Goal: Task Accomplishment & Management: Complete application form

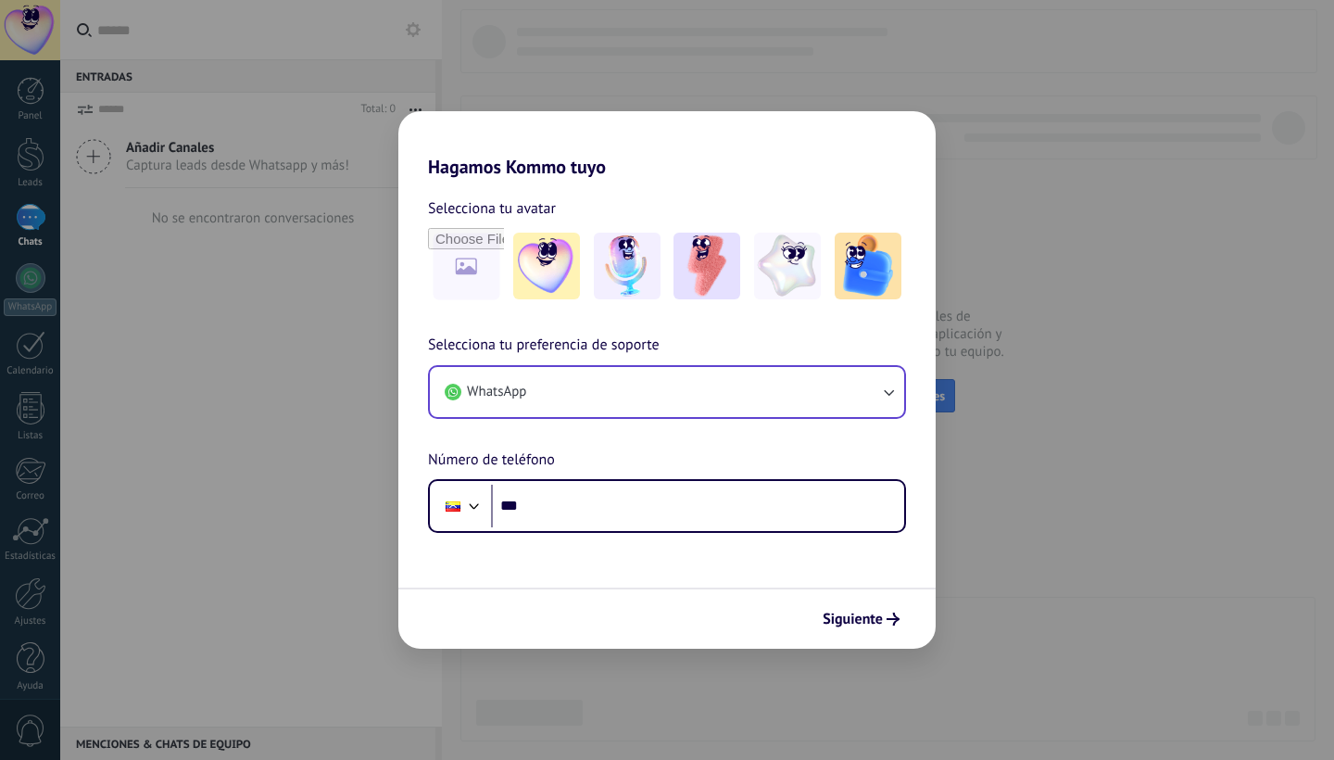
click at [596, 387] on button "WhatsApp" at bounding box center [667, 392] width 474 height 50
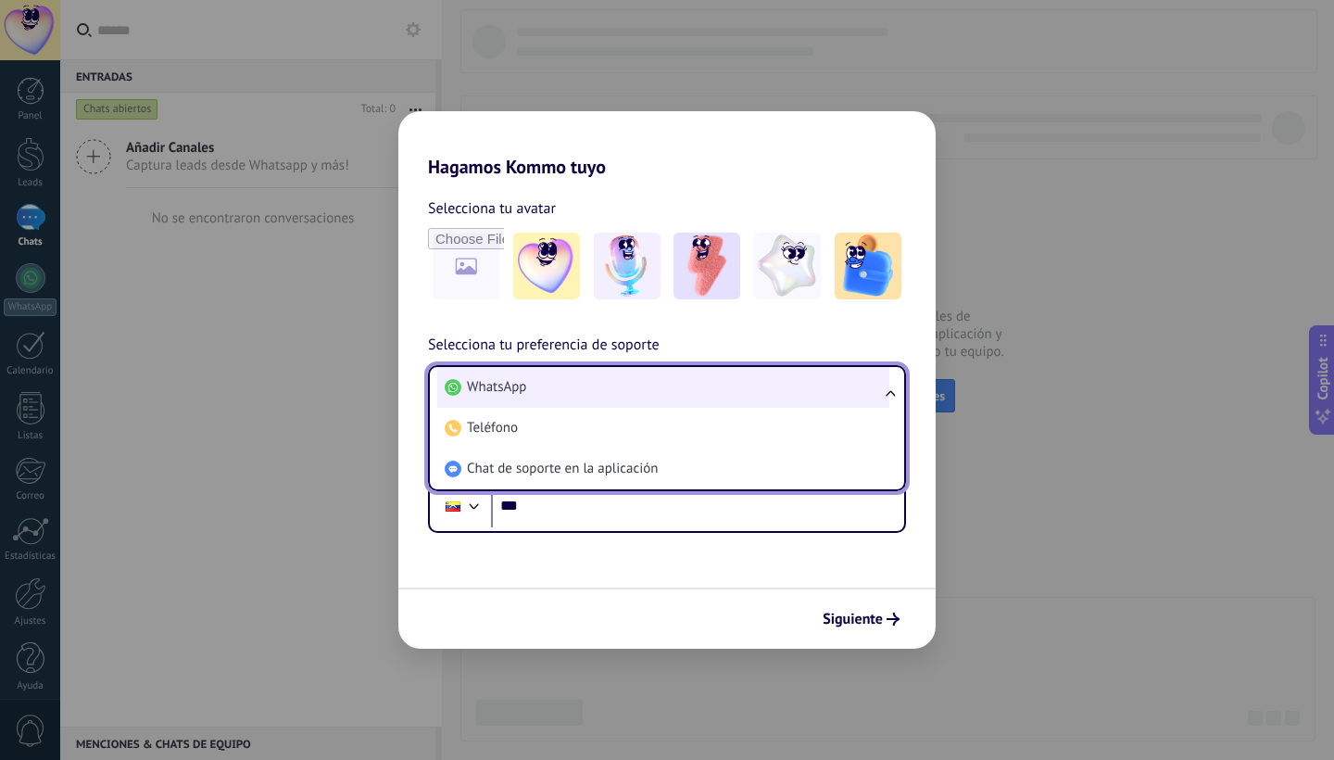
click at [599, 385] on li "WhatsApp" at bounding box center [663, 387] width 452 height 41
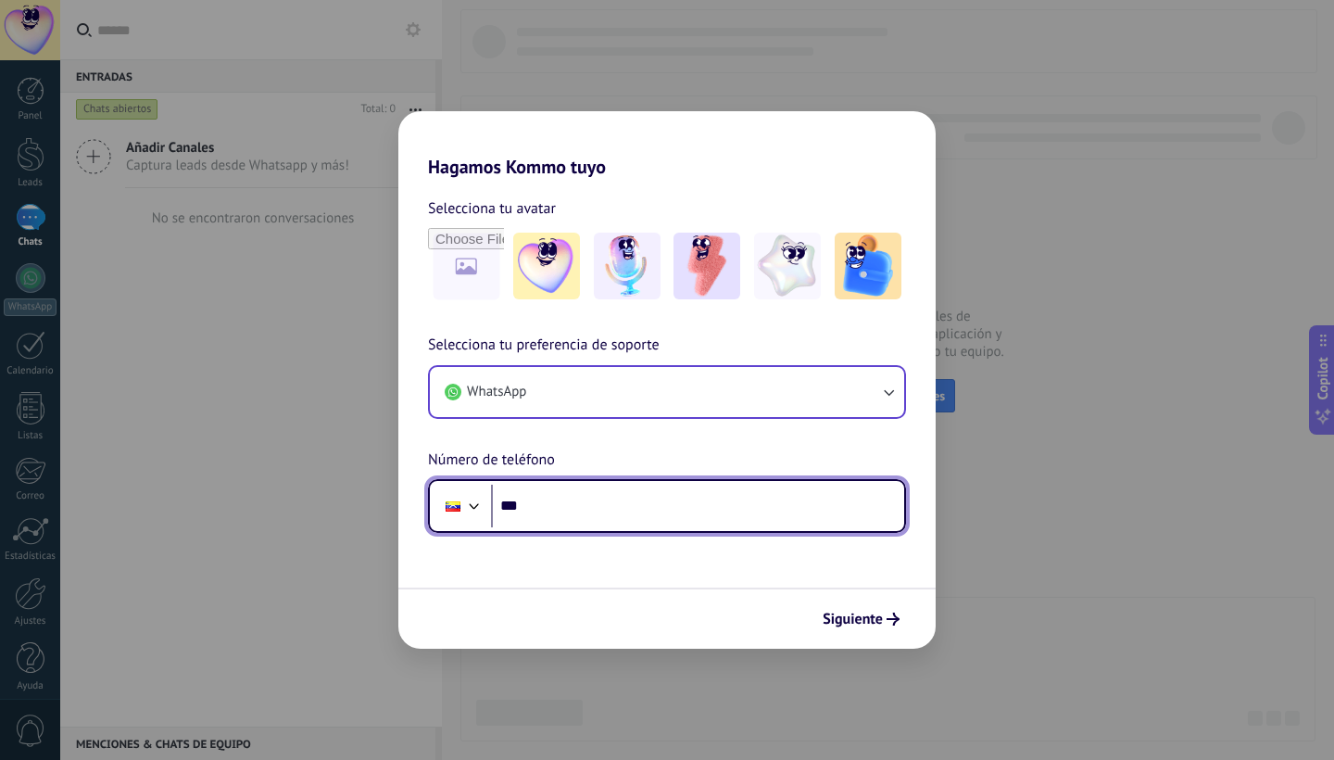
click at [571, 522] on input "***" at bounding box center [697, 506] width 413 height 43
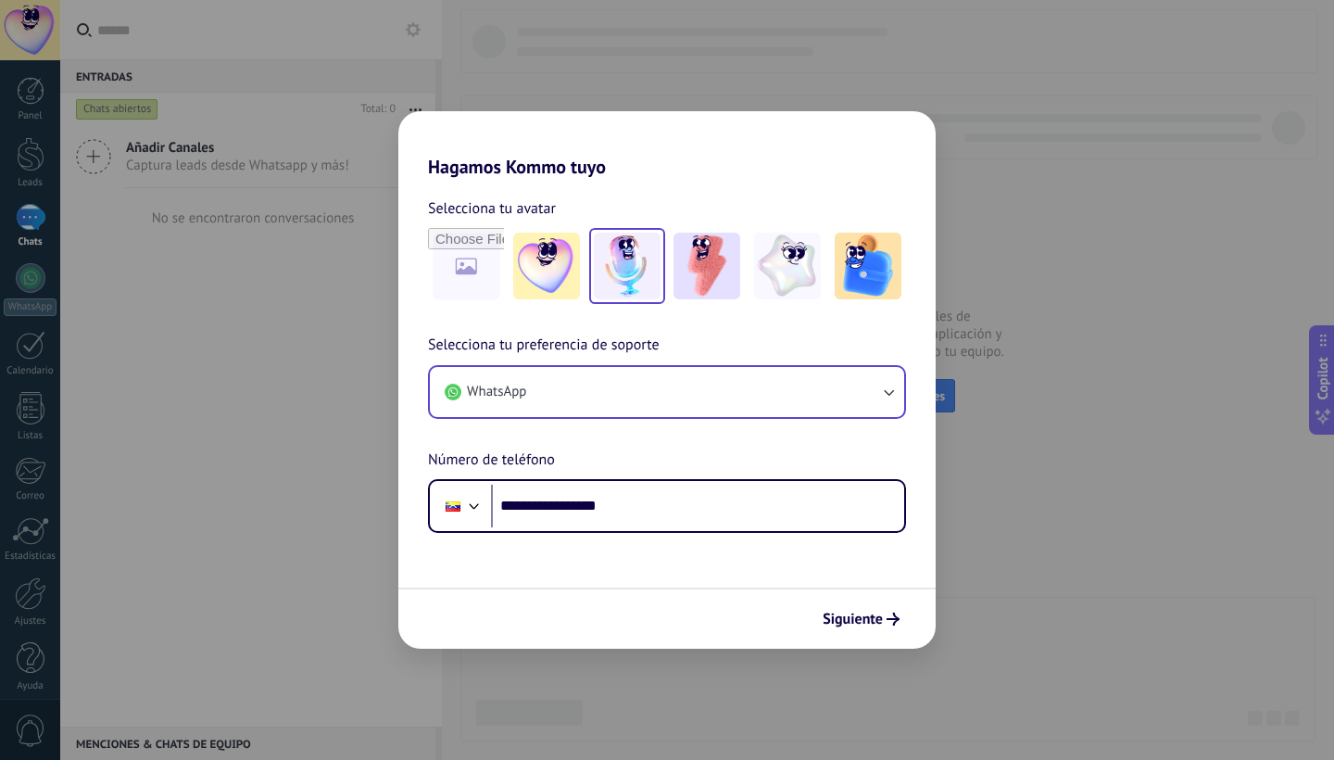
click at [638, 280] on img at bounding box center [627, 266] width 67 height 67
click at [862, 618] on span "Siguiente" at bounding box center [853, 618] width 60 height 13
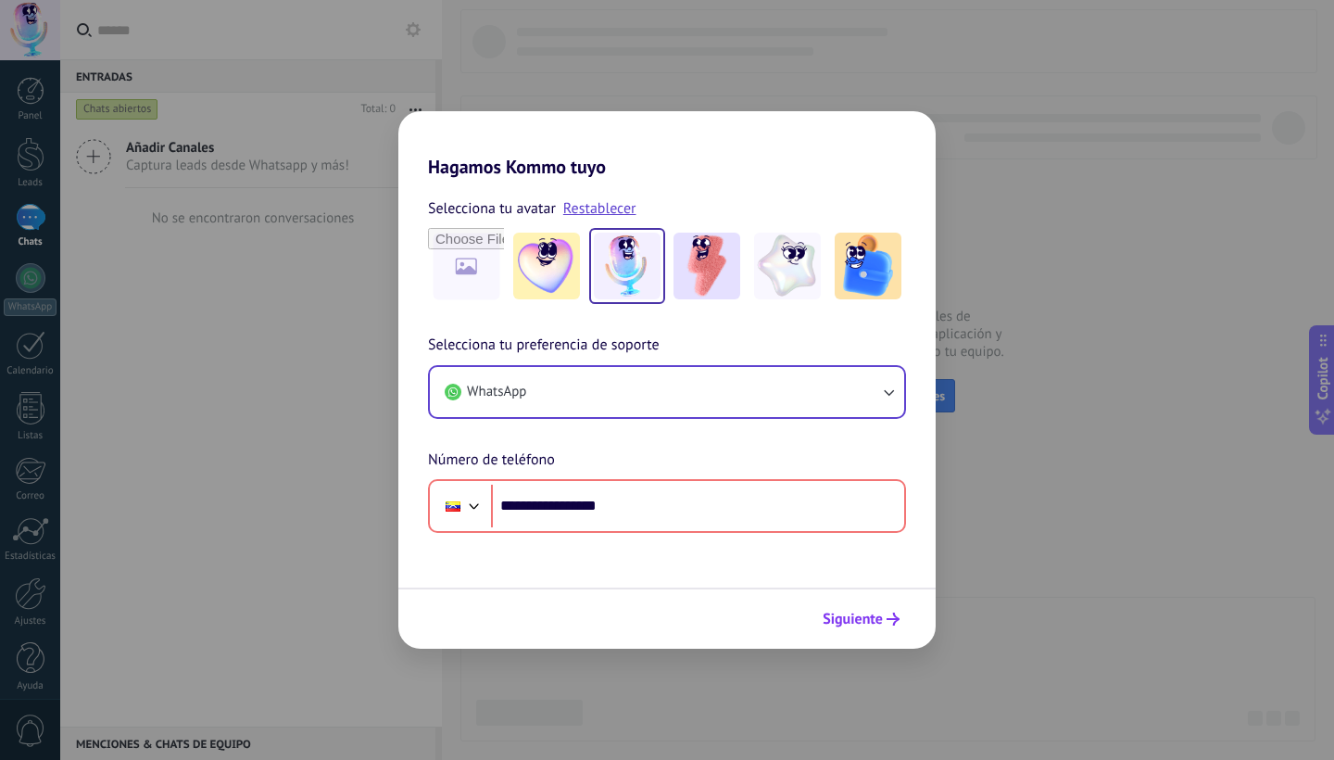
click at [843, 614] on span "Siguiente" at bounding box center [853, 618] width 60 height 13
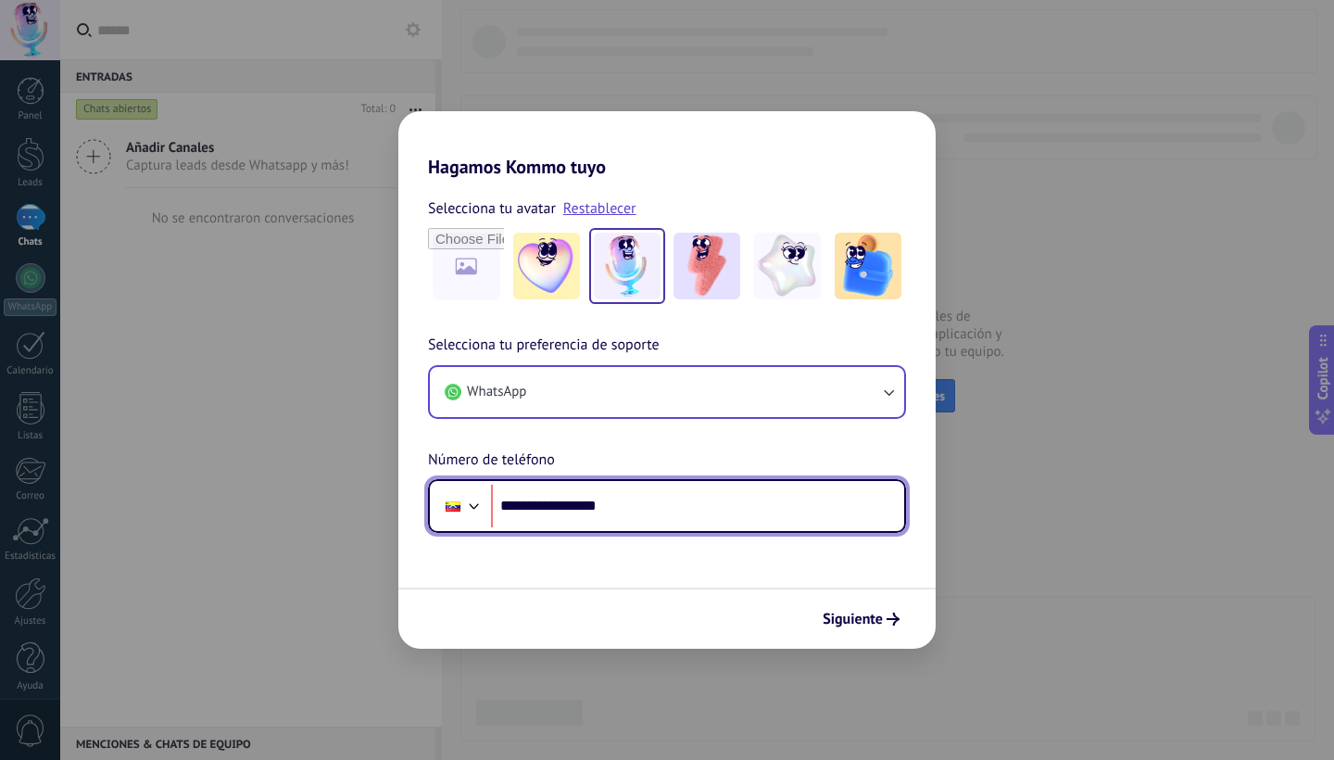
click at [556, 511] on input "**********" at bounding box center [697, 506] width 413 height 43
type input "**********"
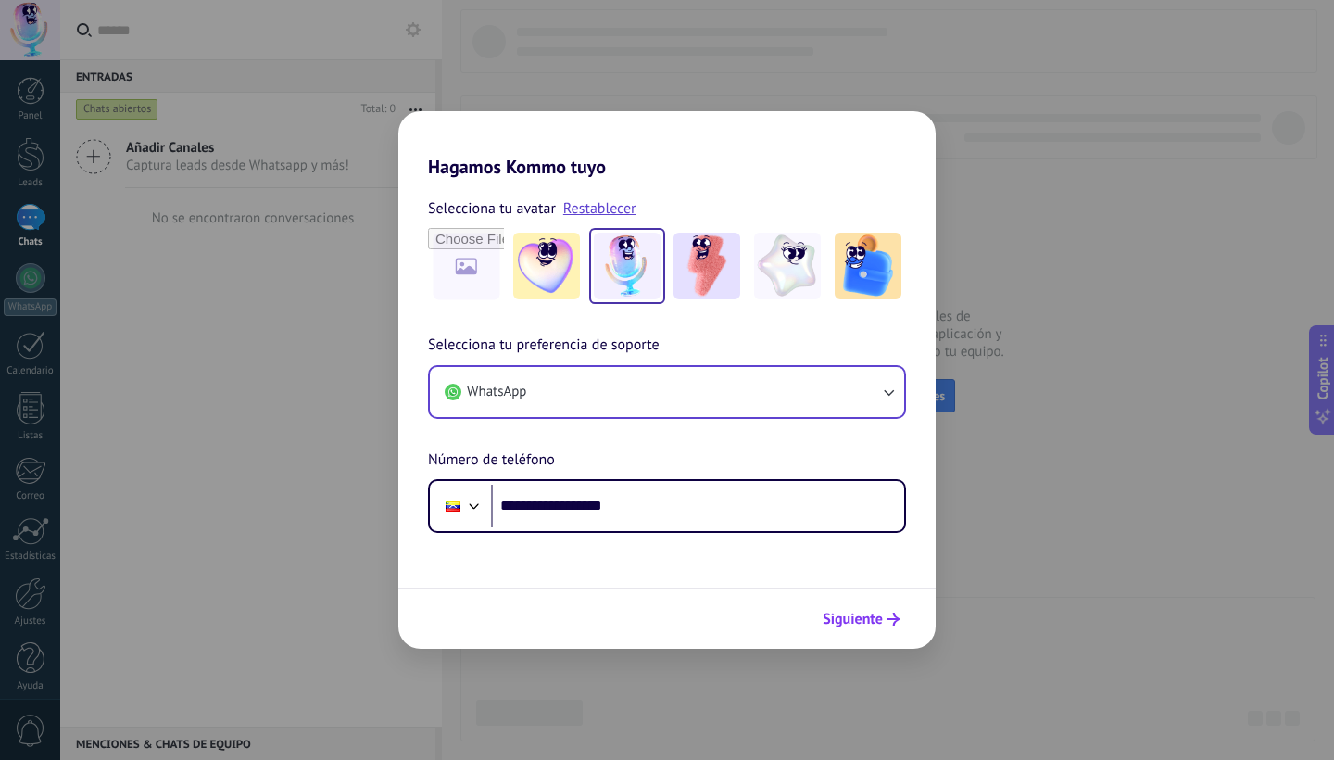
click at [861, 624] on span "Siguiente" at bounding box center [853, 618] width 60 height 13
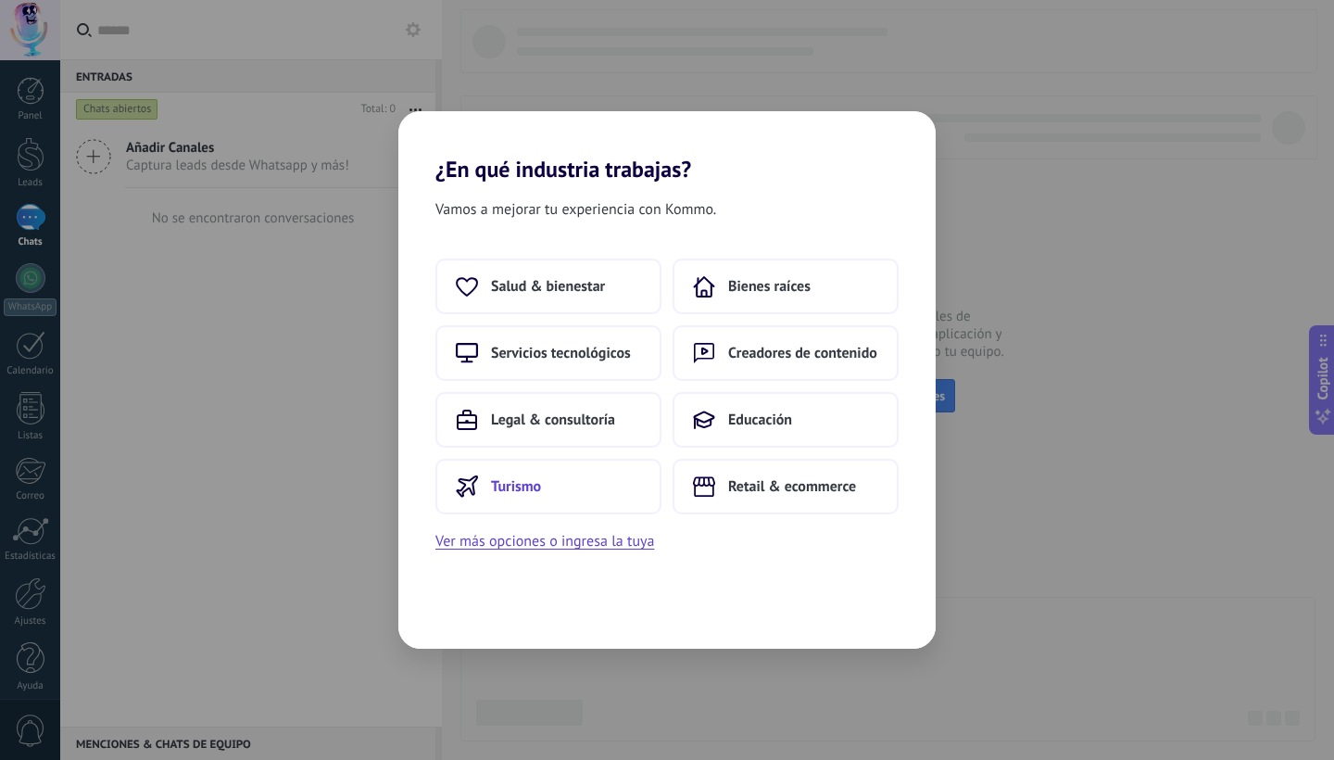
click at [573, 478] on button "Turismo" at bounding box center [548, 487] width 226 height 56
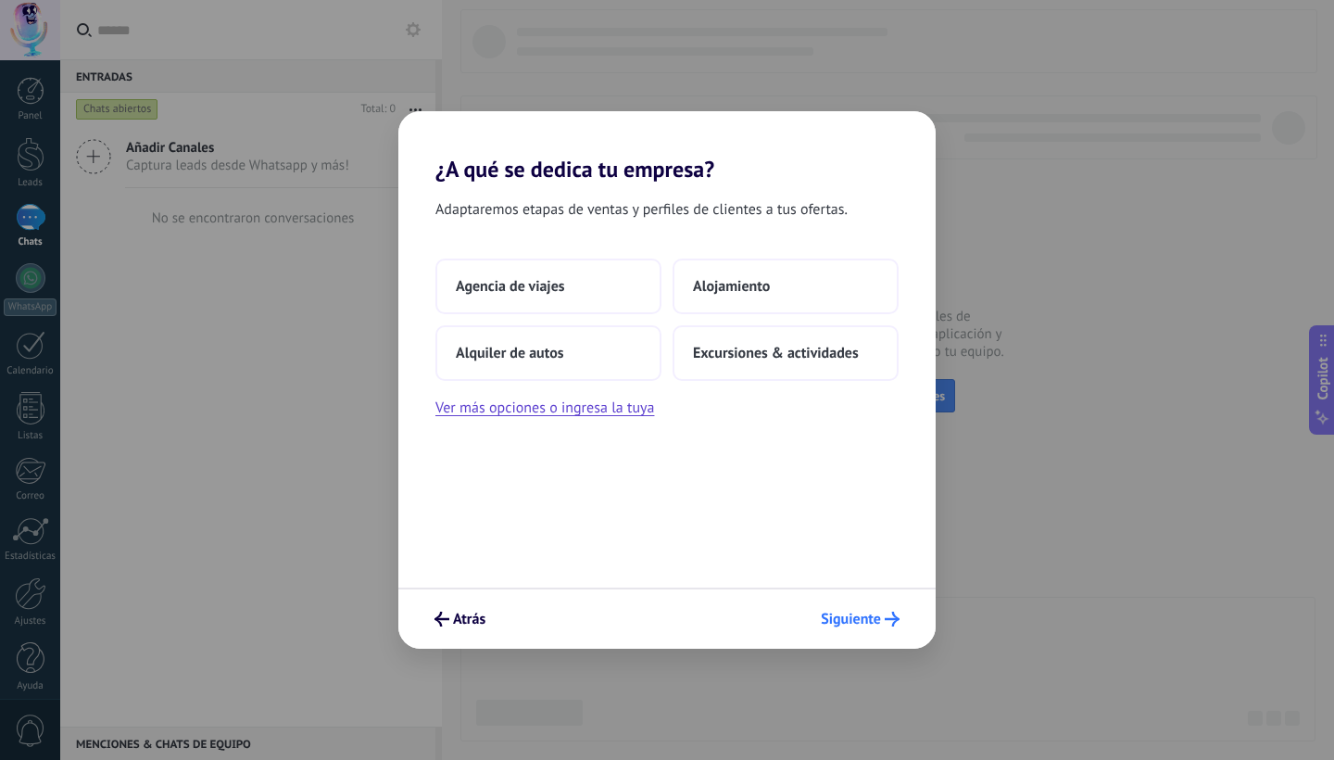
click at [867, 609] on button "Siguiente" at bounding box center [860, 619] width 95 height 32
click at [741, 291] on span "Alojamiento" at bounding box center [731, 286] width 77 height 19
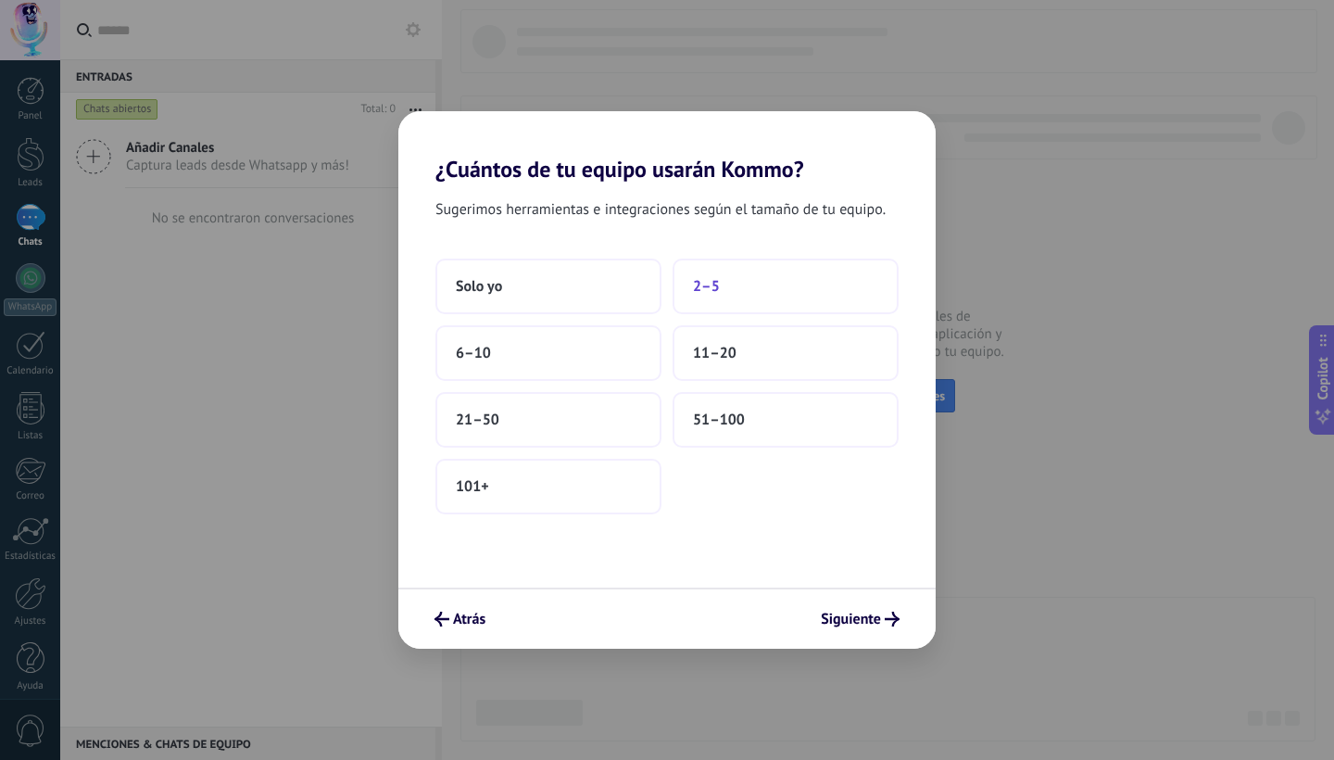
click at [787, 296] on button "2–5" at bounding box center [786, 287] width 226 height 56
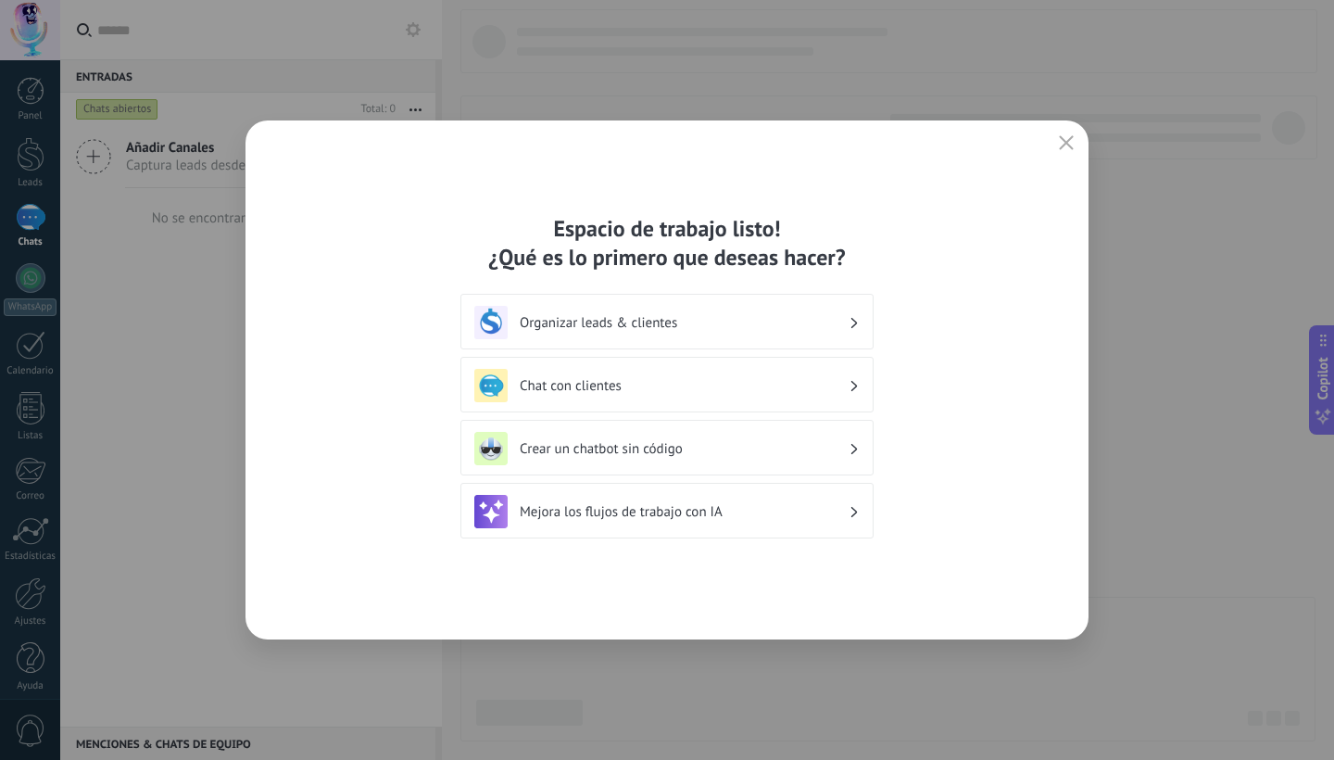
click at [692, 322] on h3 "Organizar leads & clientes" at bounding box center [684, 323] width 329 height 18
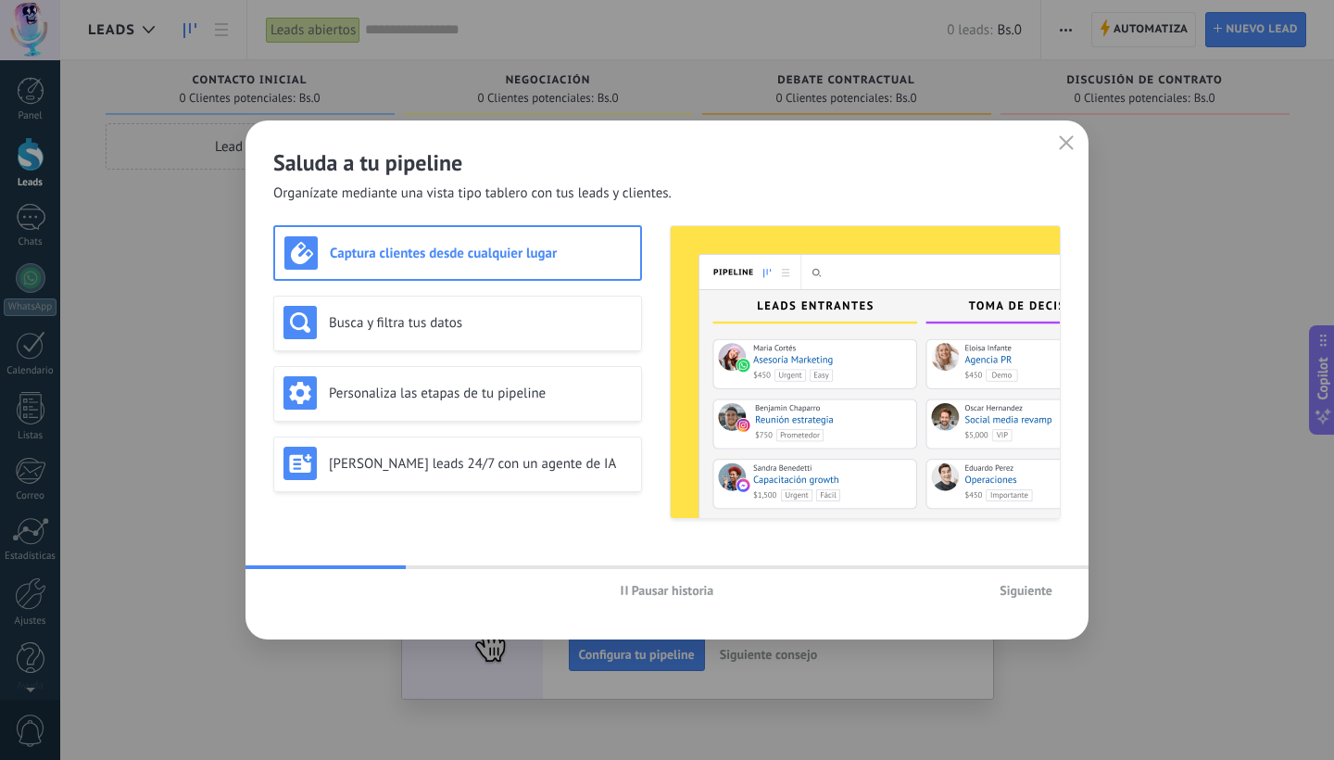
click at [1009, 584] on span "Siguiente" at bounding box center [1026, 590] width 53 height 13
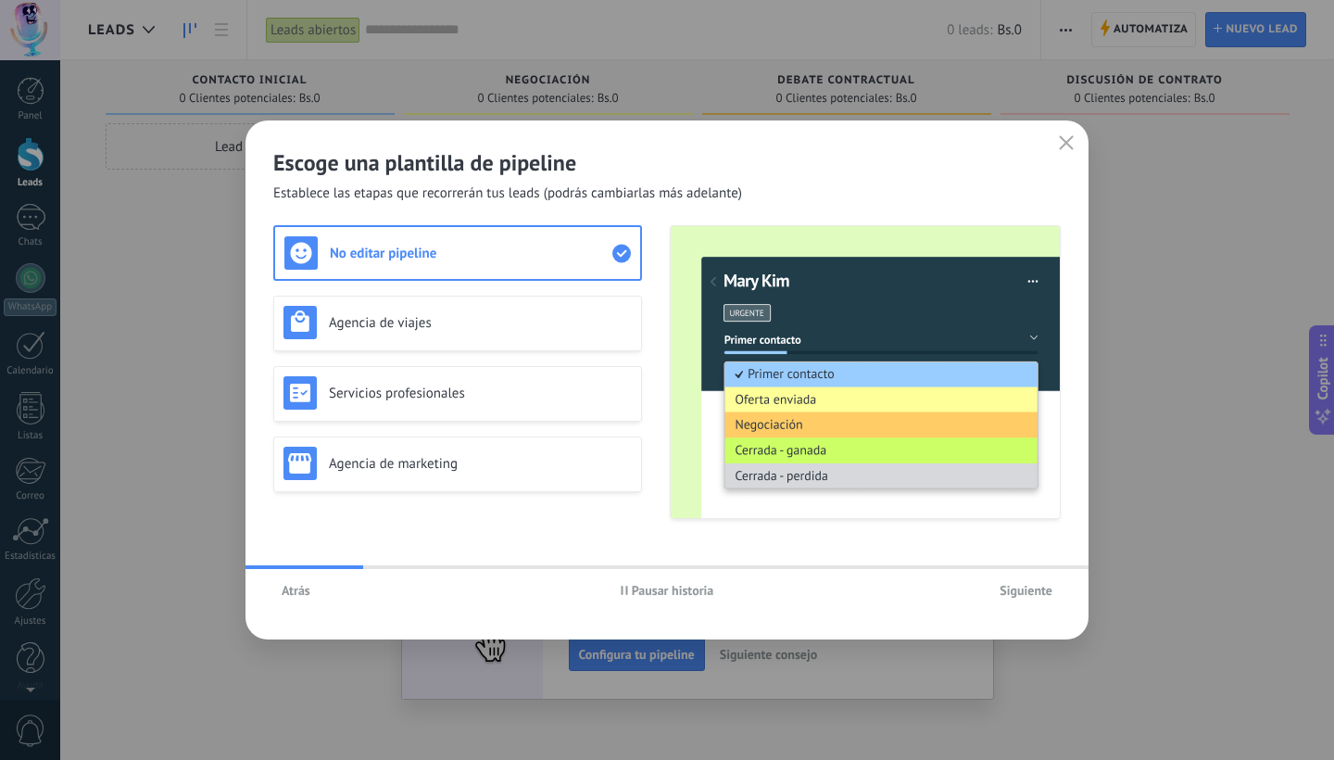
click at [1011, 585] on span "Siguiente" at bounding box center [1026, 590] width 53 height 13
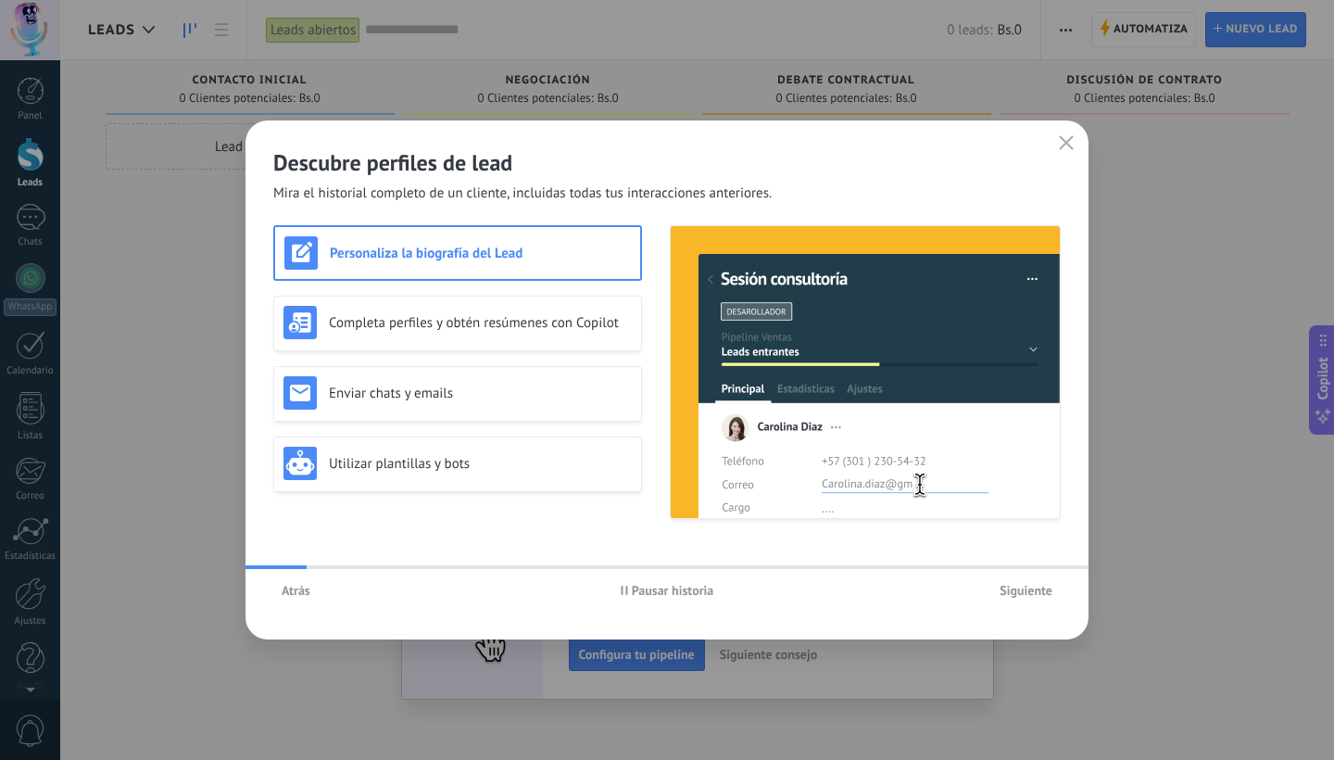
click at [1011, 584] on span "Siguiente" at bounding box center [1026, 590] width 53 height 13
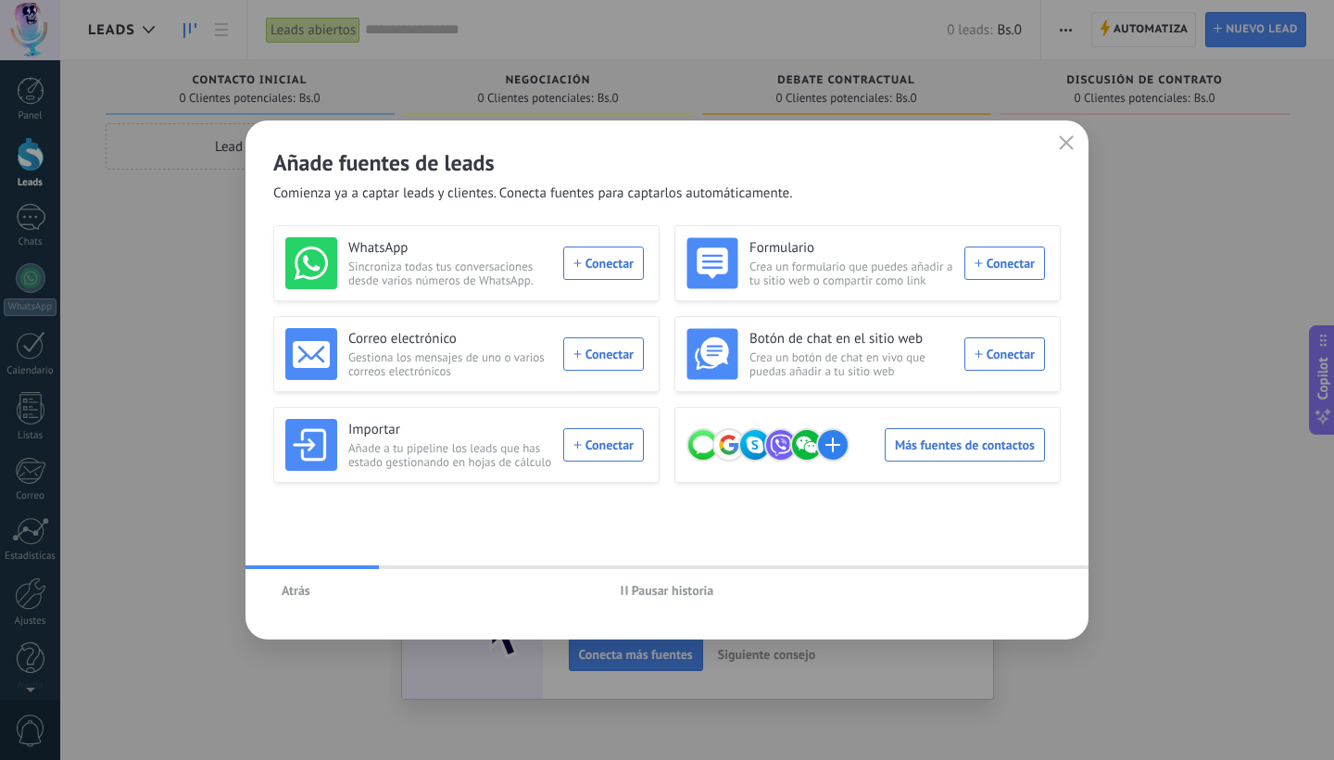
click at [758, 550] on div "Añade fuentes de leads Comienza ya a captar leads y clientes. Conecta fuentes p…" at bounding box center [667, 379] width 843 height 519
click at [1065, 147] on icon "button" at bounding box center [1066, 142] width 15 height 15
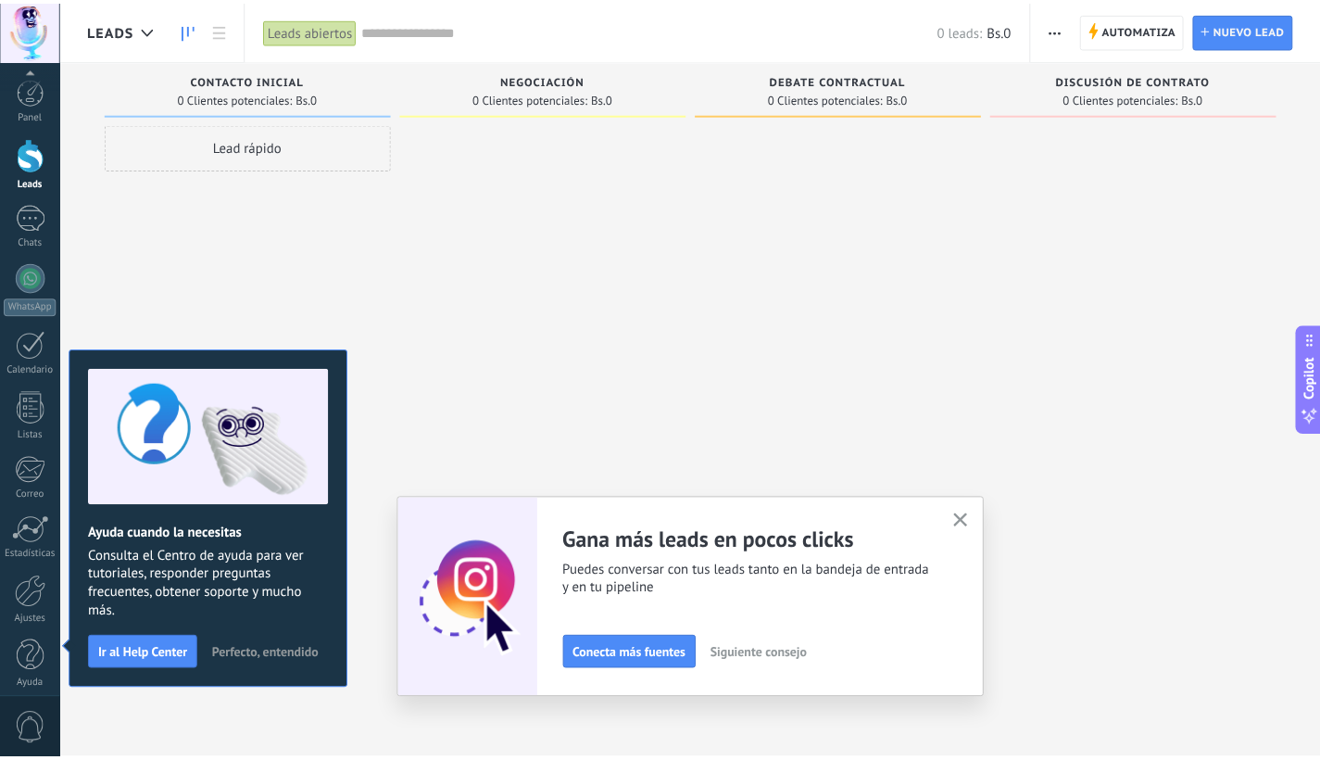
scroll to position [11, 0]
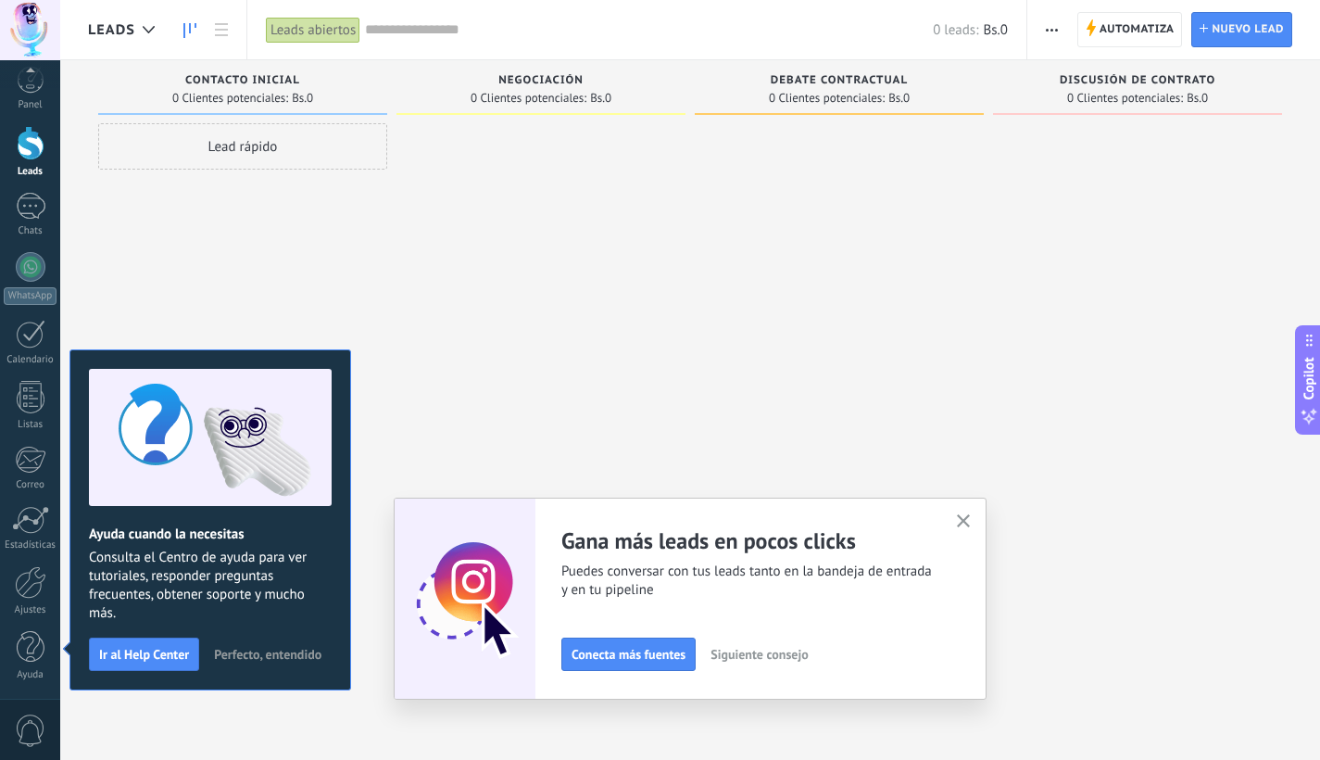
click at [969, 519] on icon "button" at bounding box center [964, 521] width 14 height 14
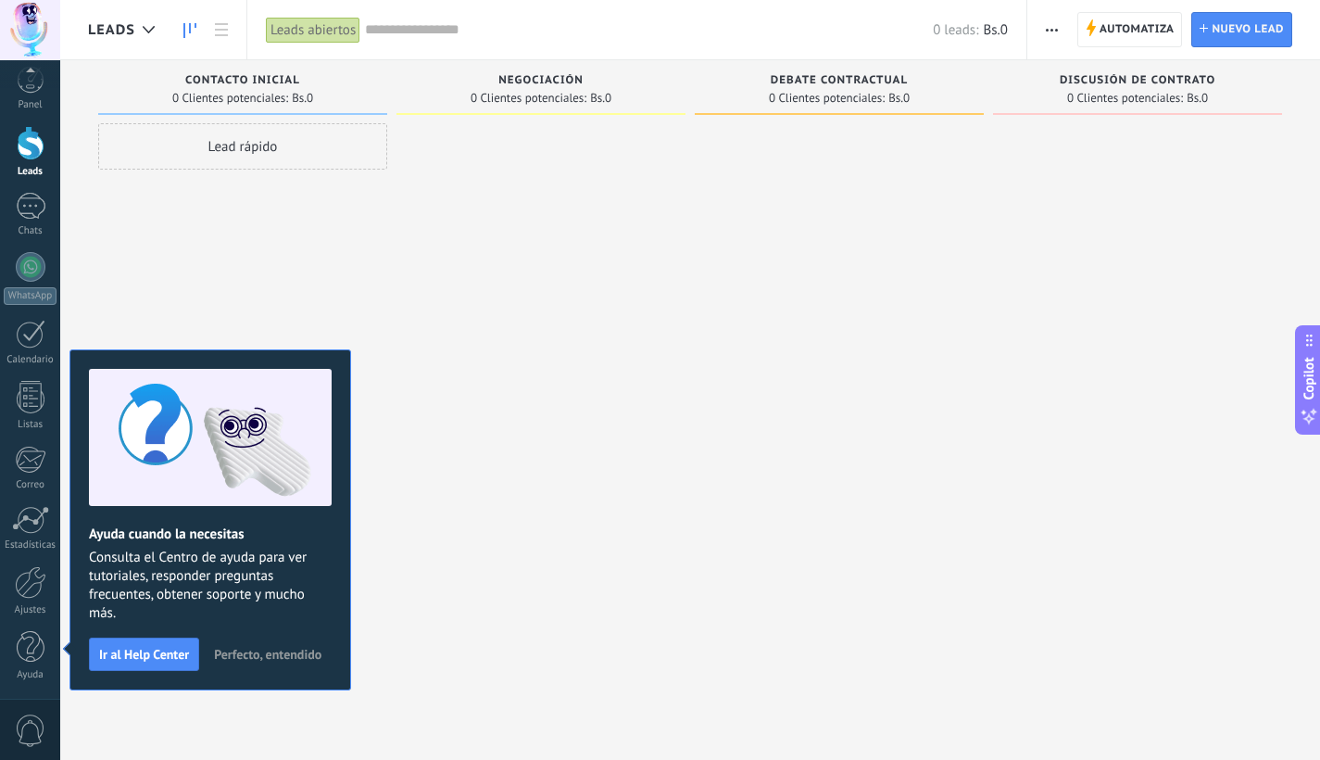
click at [259, 654] on span "Perfecto, entendido" at bounding box center [267, 654] width 107 height 13
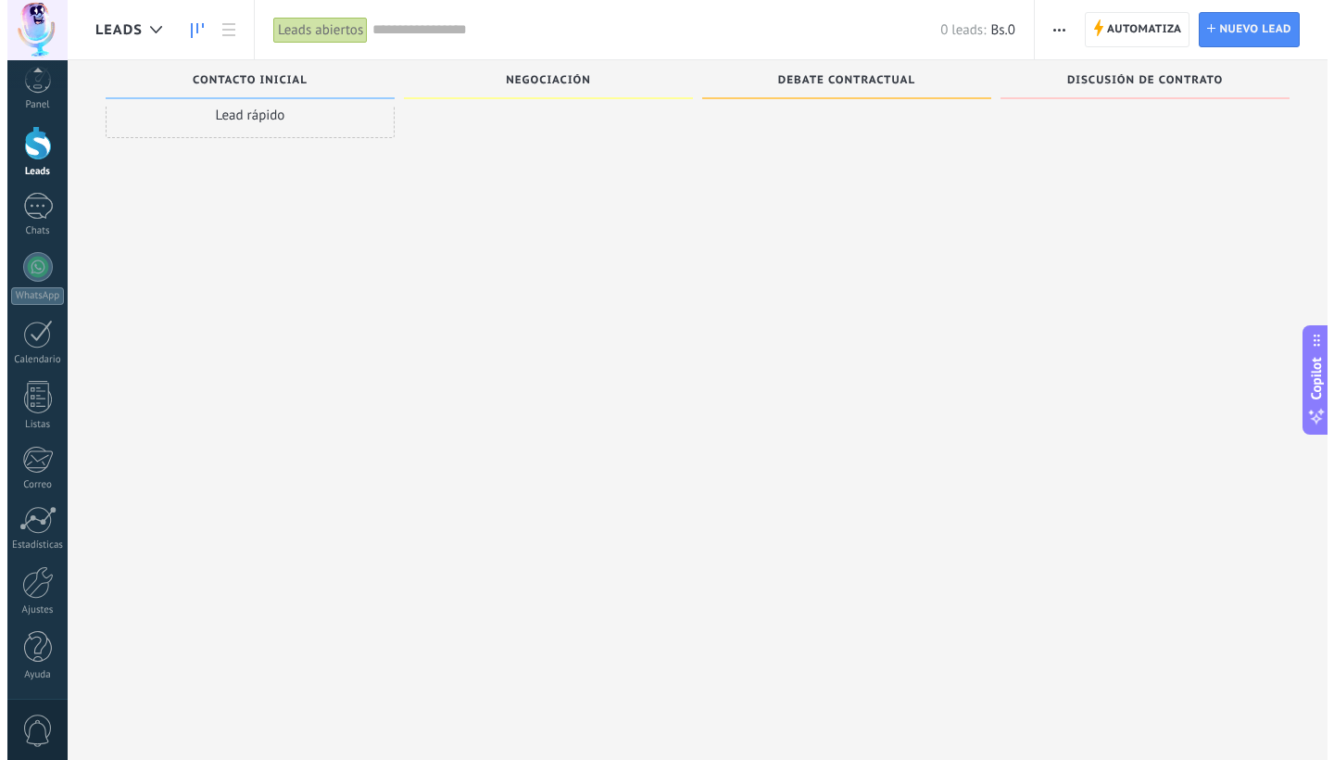
scroll to position [0, 0]
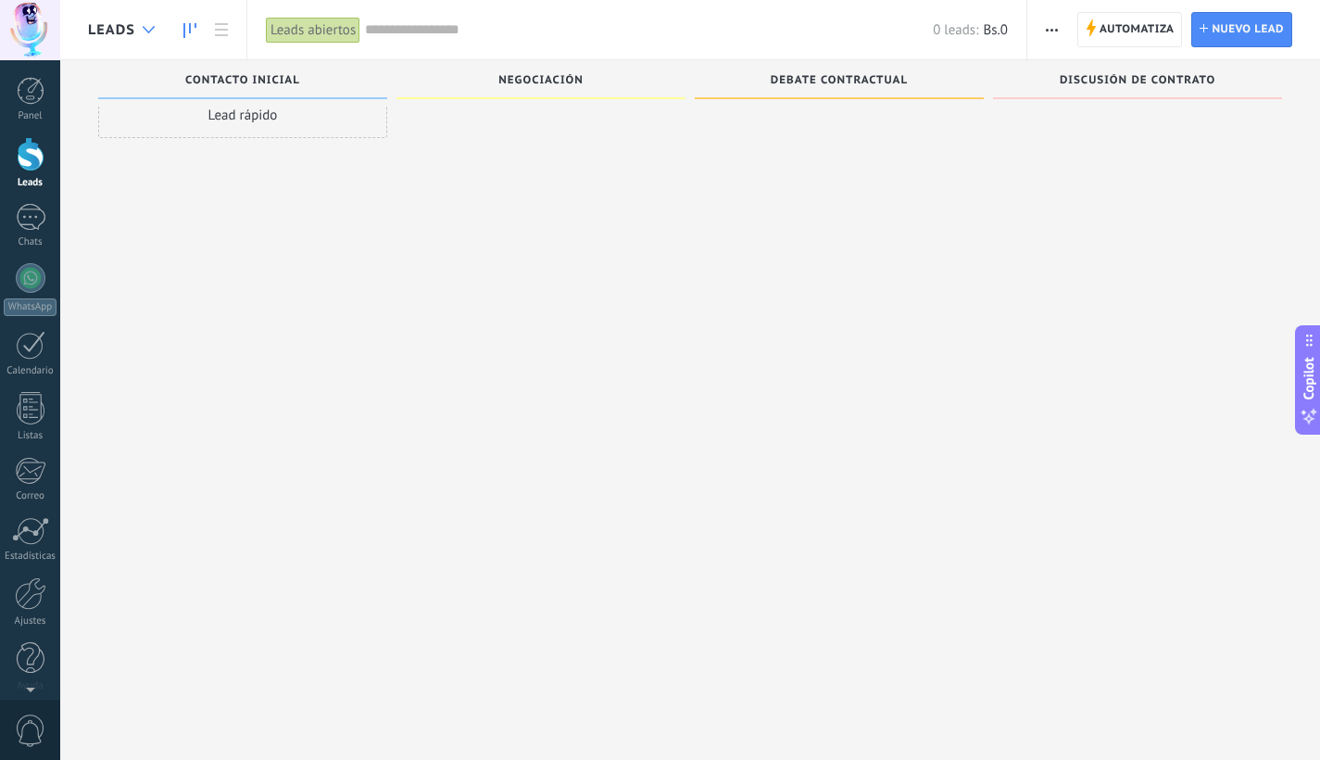
click at [137, 14] on div at bounding box center [148, 30] width 31 height 36
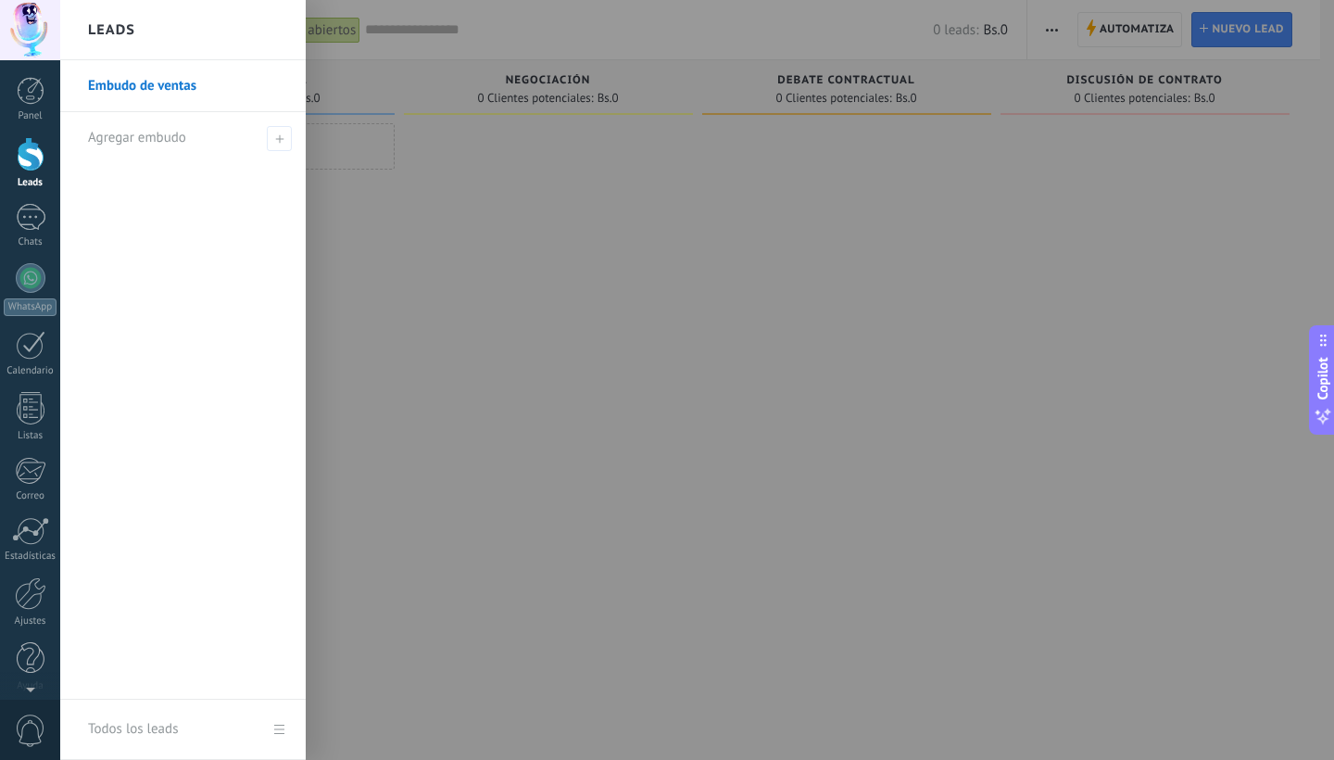
click at [499, 405] on div at bounding box center [727, 380] width 1334 height 760
click at [1032, 264] on div at bounding box center [727, 380] width 1334 height 760
click at [1032, 263] on div at bounding box center [727, 380] width 1334 height 760
click at [467, 265] on div at bounding box center [727, 380] width 1334 height 760
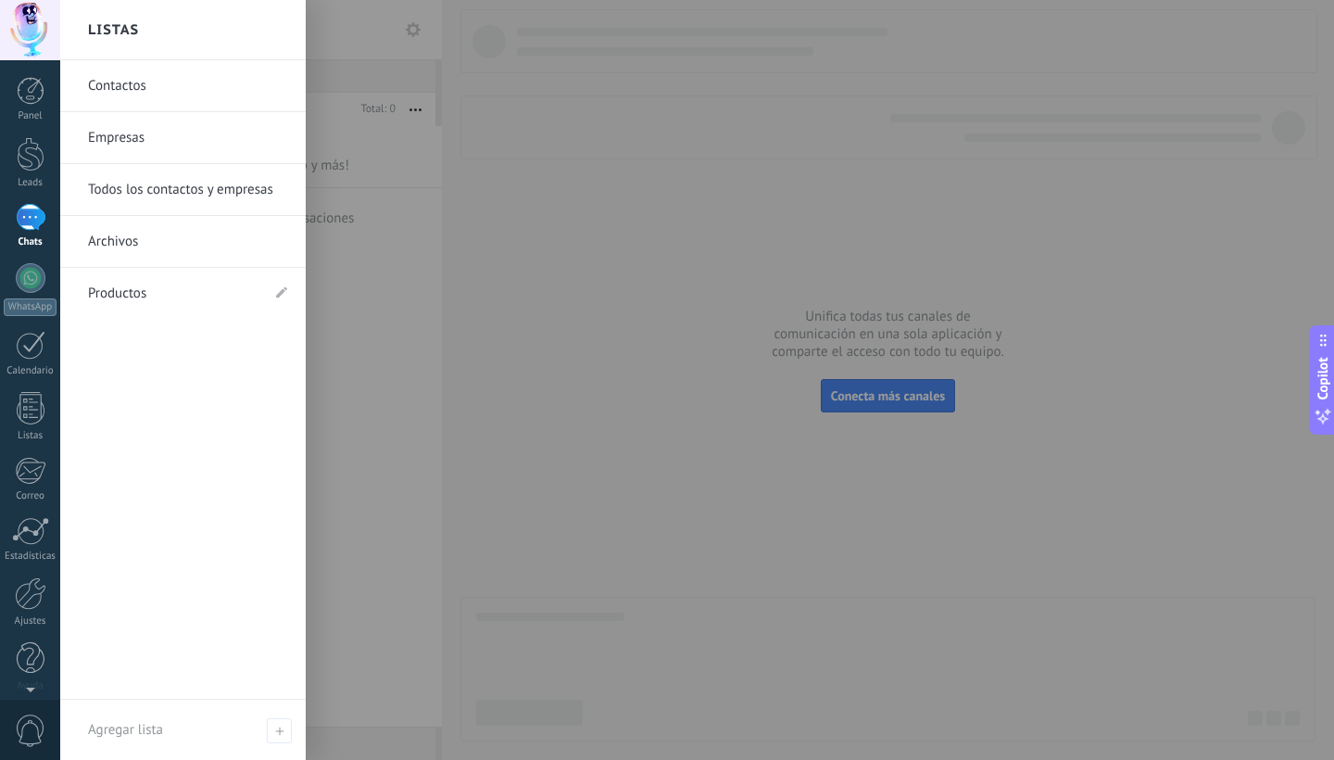
click at [834, 210] on div at bounding box center [727, 380] width 1334 height 760
click at [1013, 443] on div at bounding box center [727, 380] width 1334 height 760
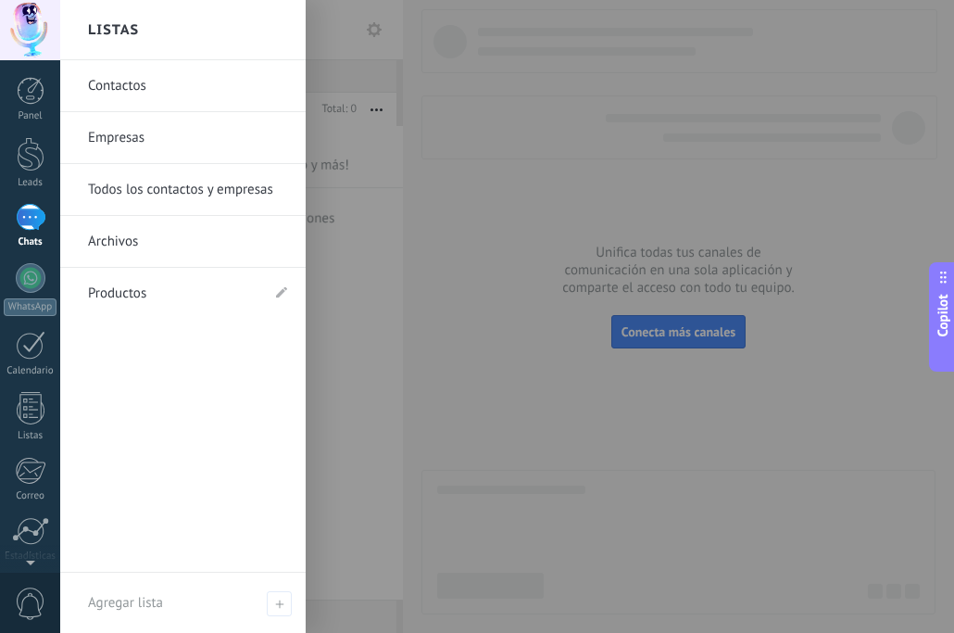
click at [386, 124] on div at bounding box center [537, 316] width 954 height 633
click at [104, 293] on link "Productos" at bounding box center [173, 294] width 171 height 52
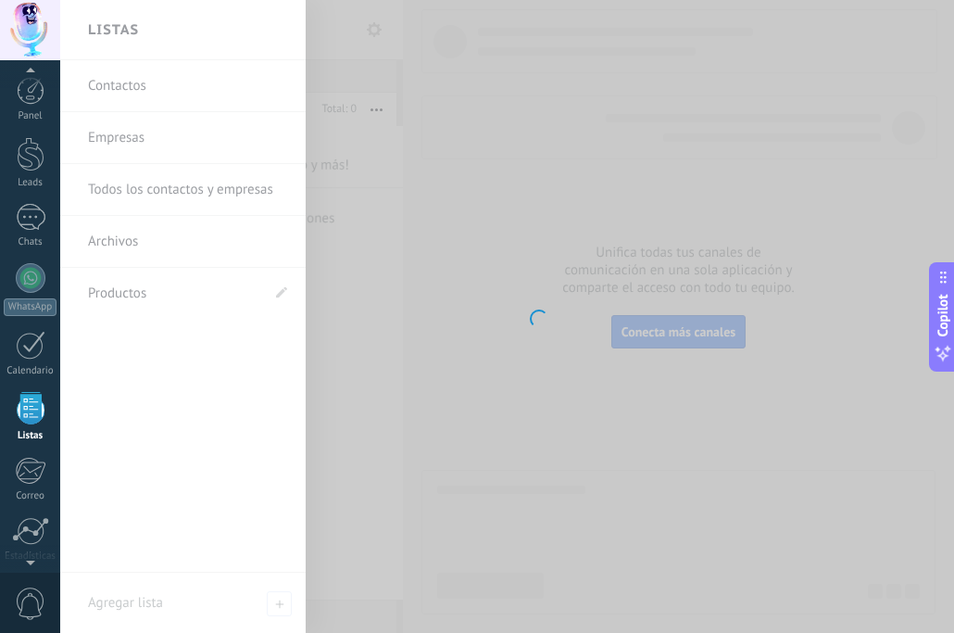
scroll to position [115, 0]
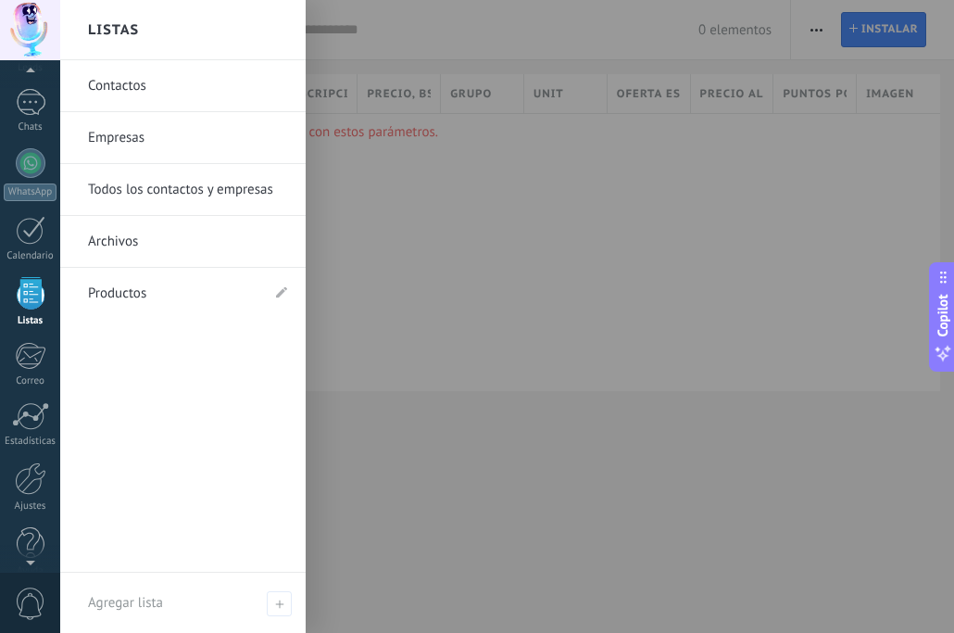
scroll to position [138, 0]
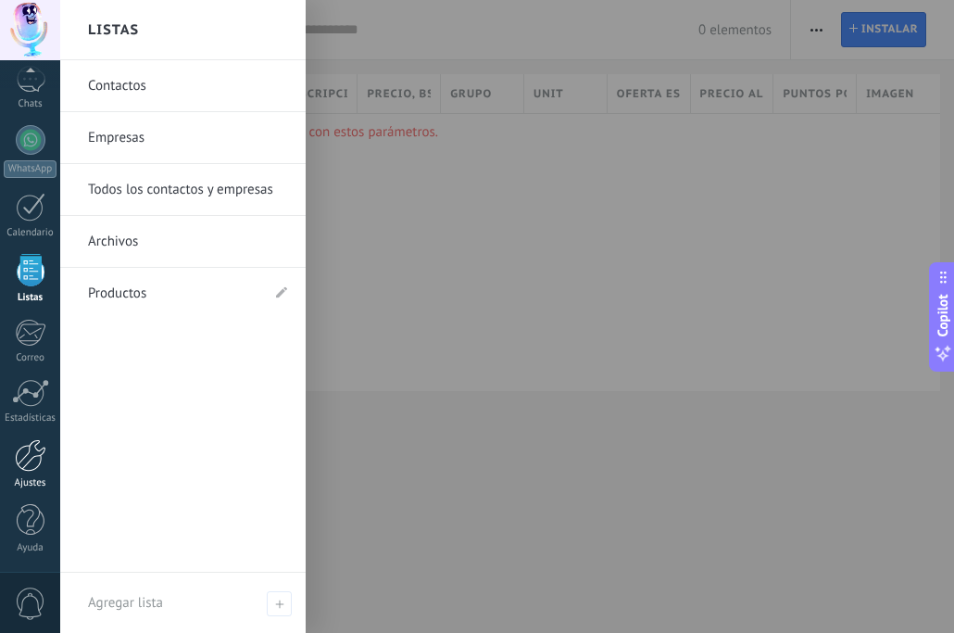
click at [17, 461] on div at bounding box center [31, 455] width 32 height 32
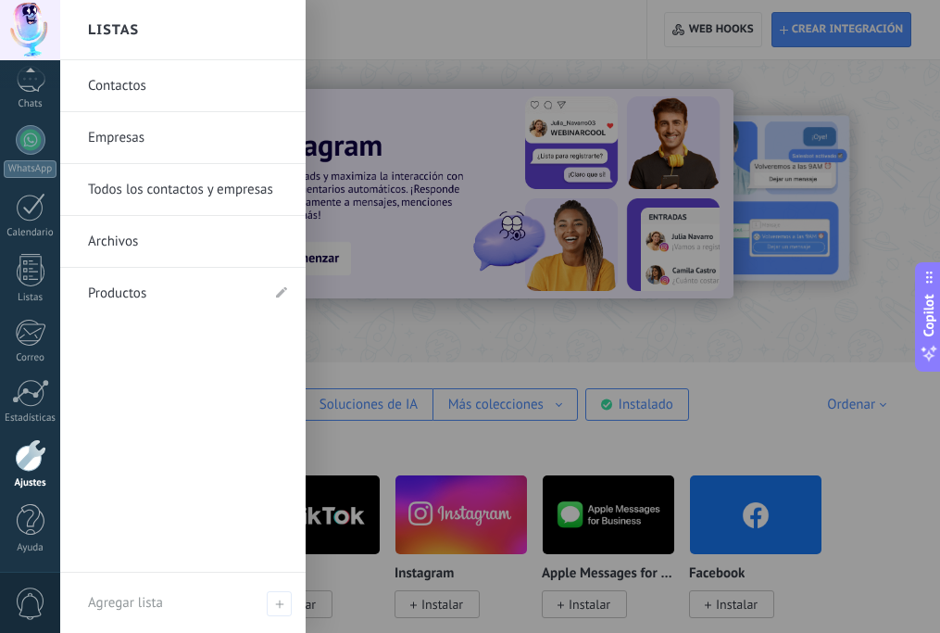
click at [431, 353] on div at bounding box center [530, 316] width 940 height 633
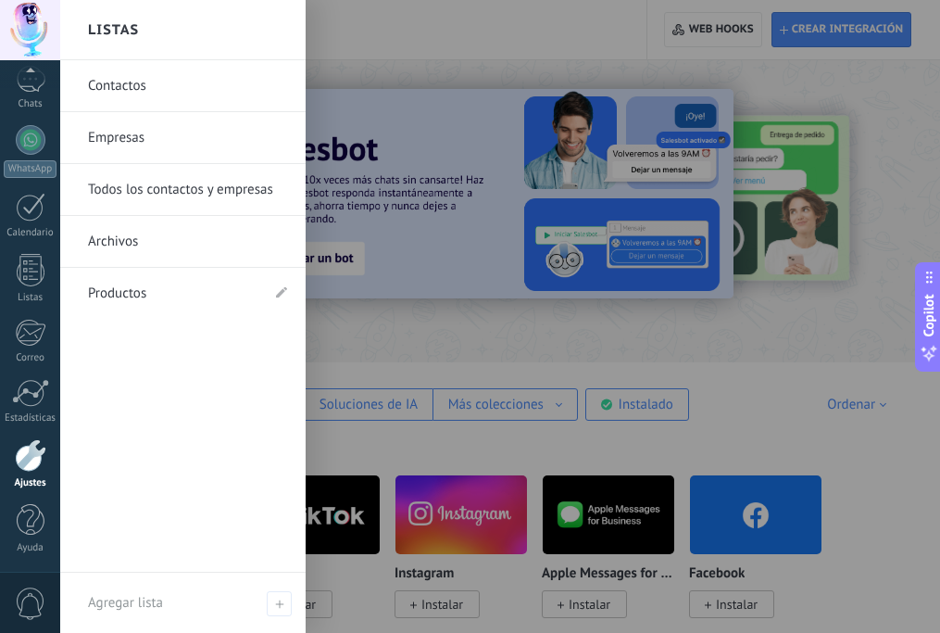
click at [413, 335] on div at bounding box center [530, 316] width 940 height 633
click at [511, 421] on div at bounding box center [530, 316] width 940 height 633
click at [114, 51] on h2 "Listas" at bounding box center [113, 30] width 51 height 58
click at [12, 48] on div at bounding box center [30, 30] width 60 height 60
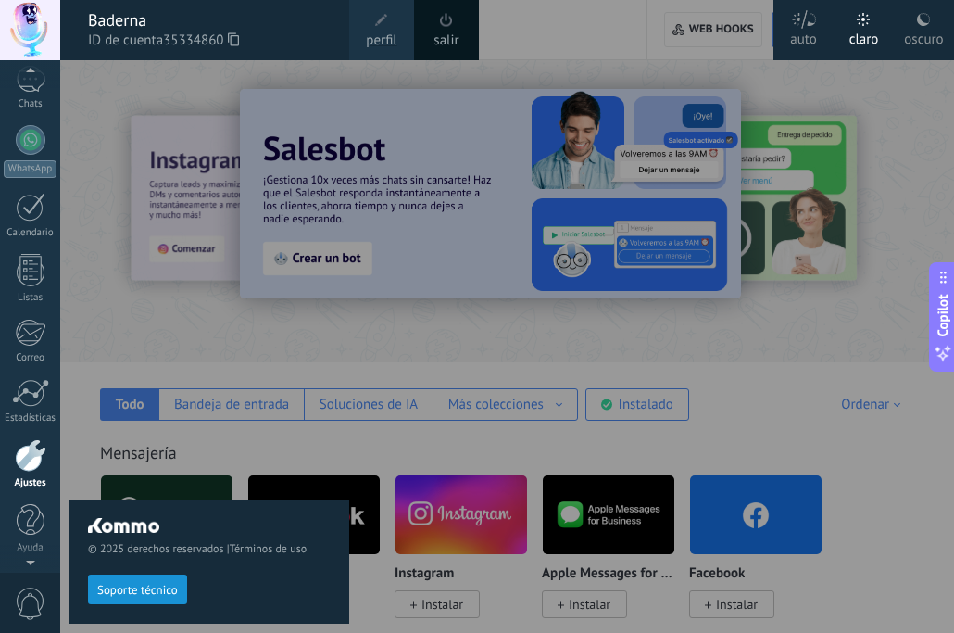
scroll to position [113, 0]
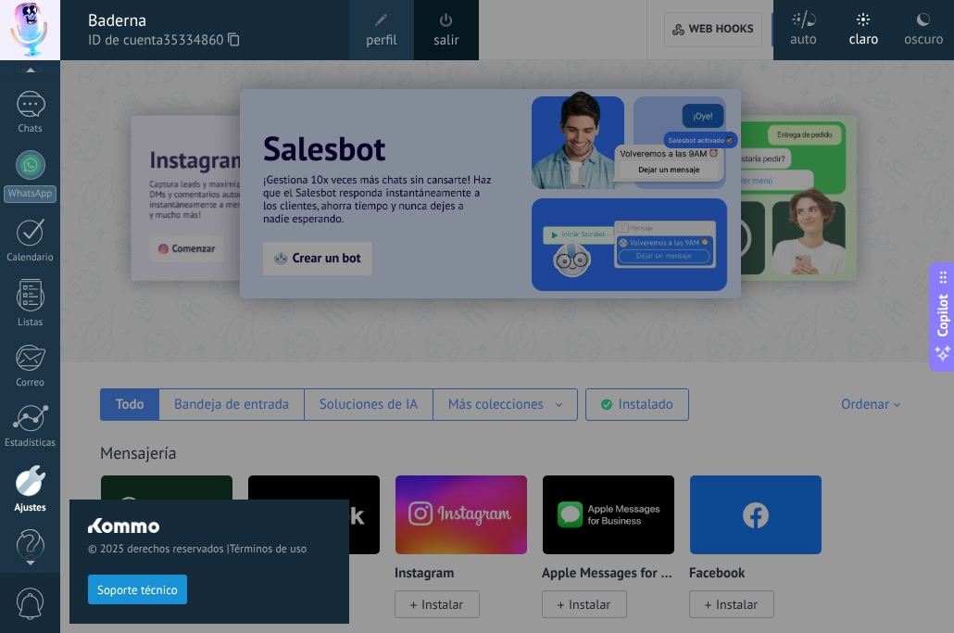
click at [204, 240] on div "© 2025 derechos reservados | Términos de uso Soporte técnico" at bounding box center [209, 346] width 280 height 573
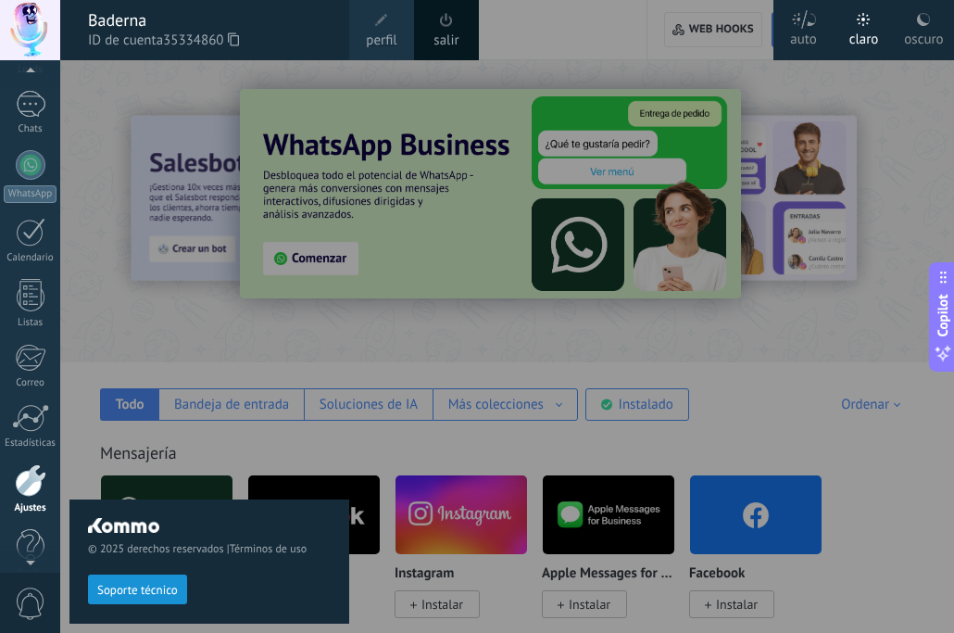
click at [181, 589] on button "Soporte técnico" at bounding box center [137, 589] width 99 height 30
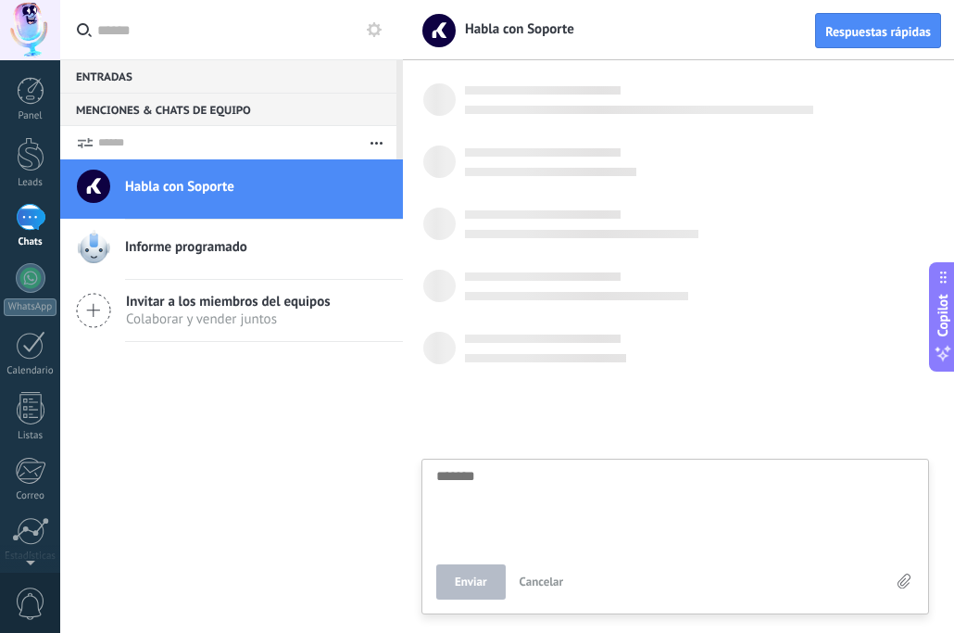
scroll to position [18, 0]
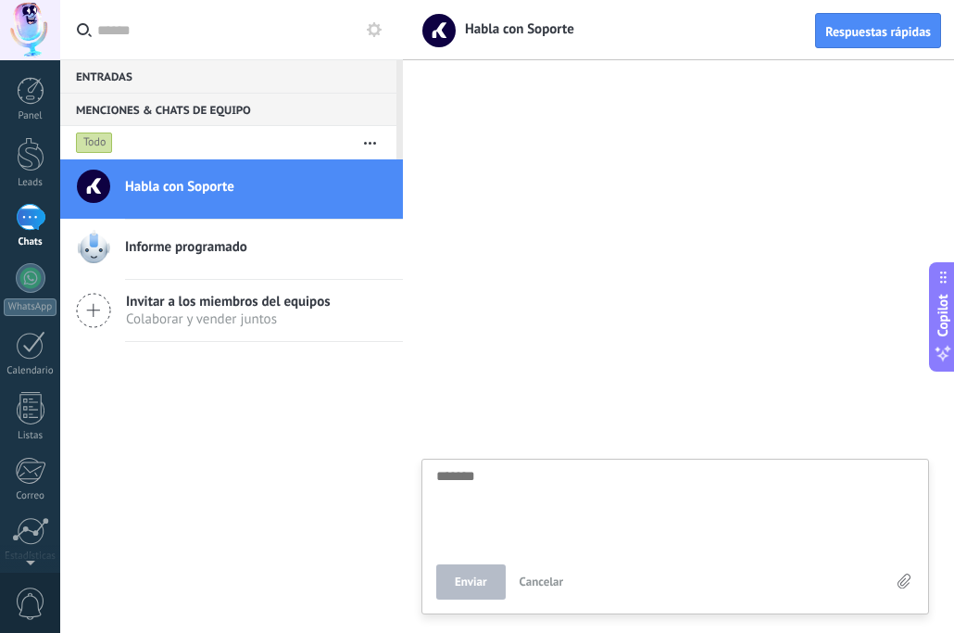
click at [368, 141] on button "button" at bounding box center [370, 142] width 40 height 33
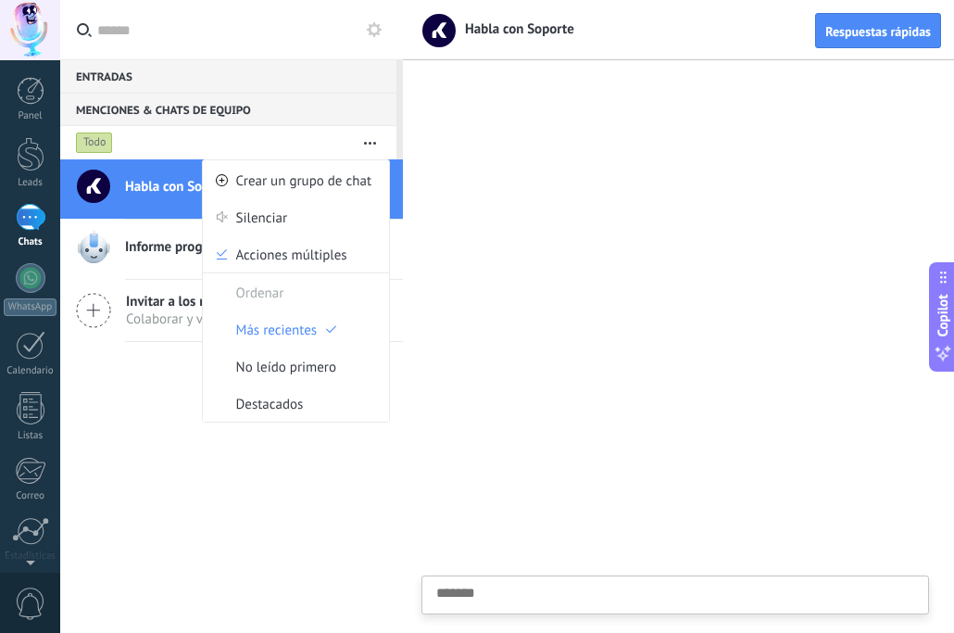
click at [368, 141] on button "button" at bounding box center [370, 142] width 40 height 33
